Goal: Check status: Check status

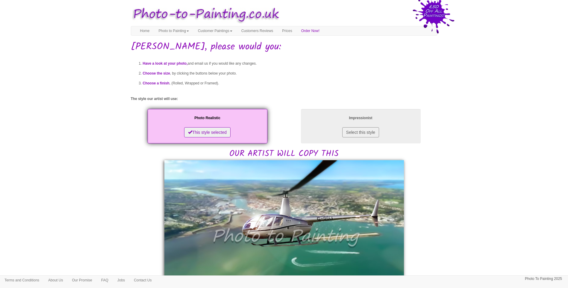
click at [464, 177] on body "Your painting - risk free Toggle navigation Menu Home Photo to Painting Photo t…" at bounding box center [284, 273] width 568 height 540
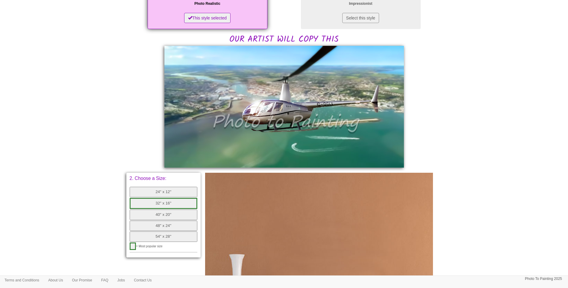
scroll to position [100, 0]
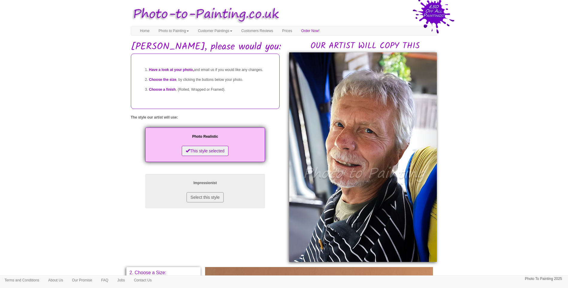
drag, startPoint x: 493, startPoint y: 199, endPoint x: 482, endPoint y: 201, distance: 11.6
click at [493, 199] on body "Your painting - risk free Toggle navigation Menu Home Photo to Painting Photo t…" at bounding box center [284, 263] width 568 height 520
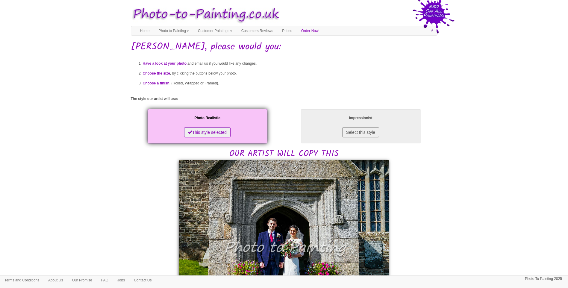
click at [480, 188] on body "Your painting - risk free Toggle navigation Menu Home Photo to Painting Photo t…" at bounding box center [284, 288] width 568 height 571
